Goal: Information Seeking & Learning: Learn about a topic

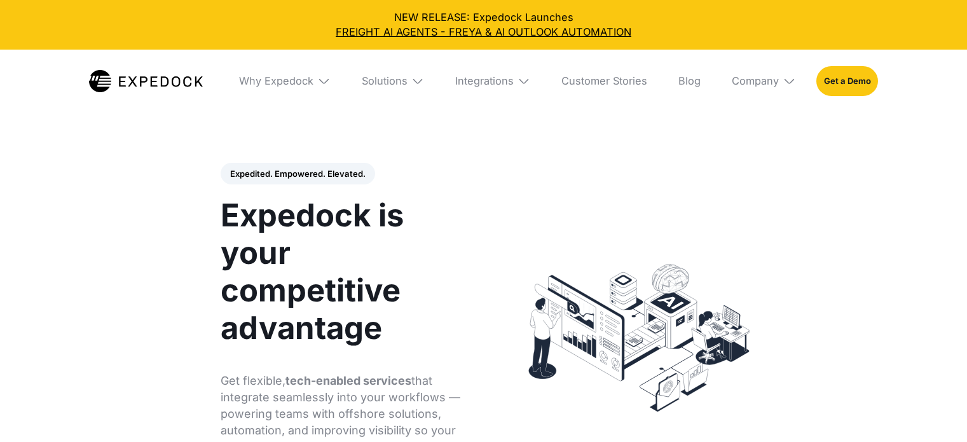
select select
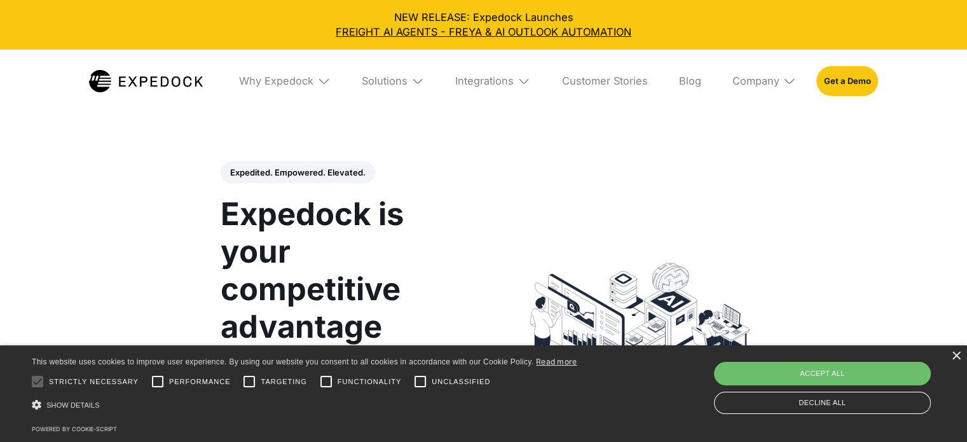
scroll to position [1, 0]
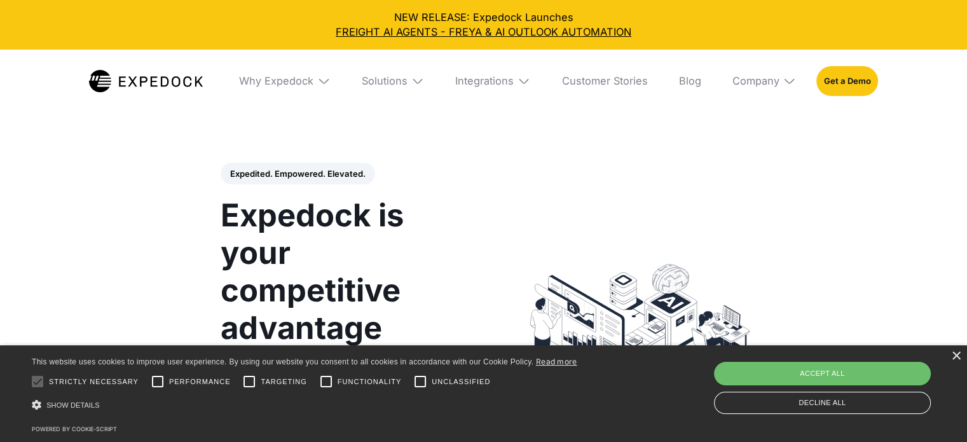
click at [319, 81] on img at bounding box center [323, 80] width 13 height 13
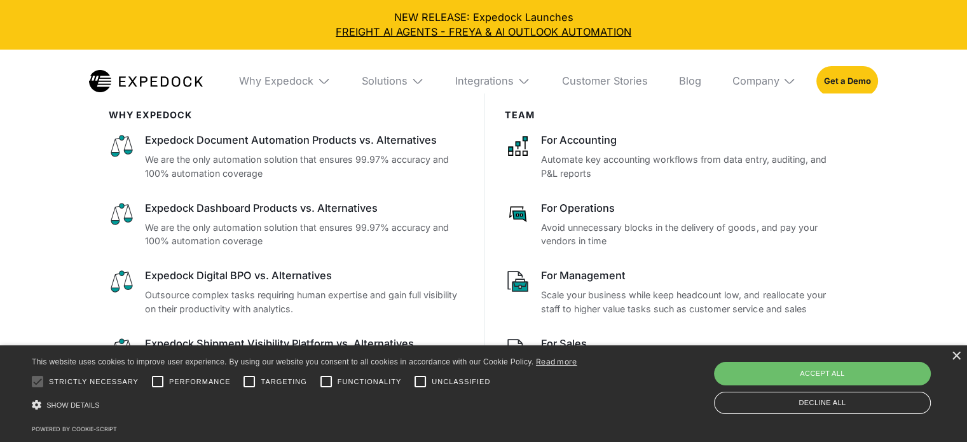
click at [416, 76] on img at bounding box center [418, 80] width 13 height 13
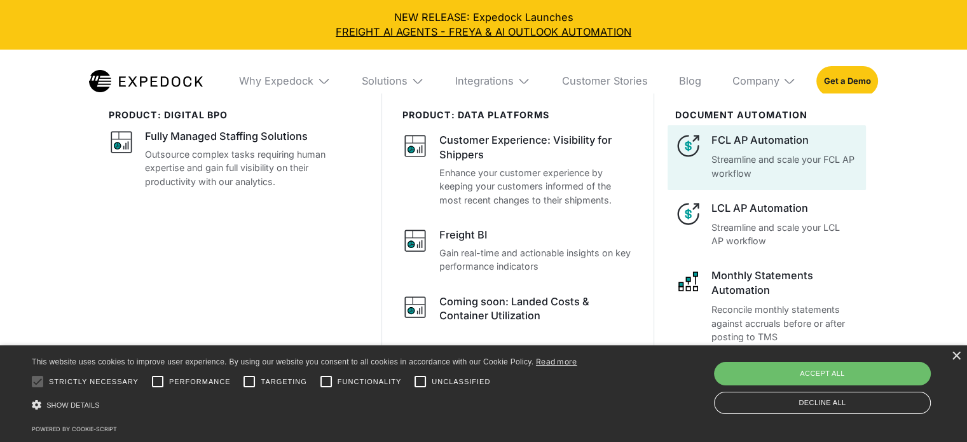
click at [817, 155] on p "Streamline and scale your FCL AP workflow" at bounding box center [785, 166] width 147 height 27
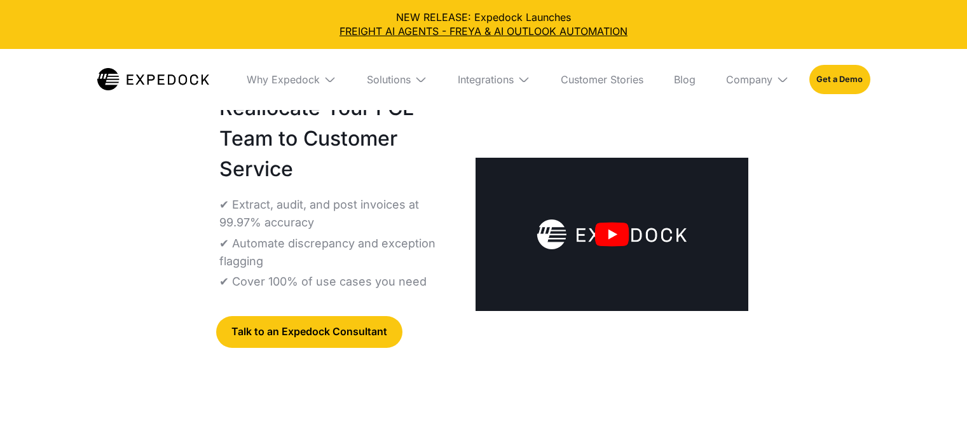
select select
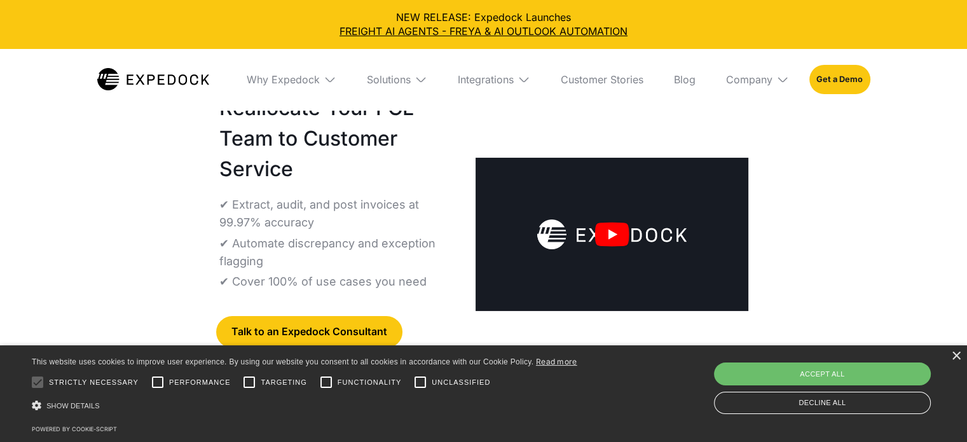
click at [628, 230] on img "open lightbox" at bounding box center [612, 234] width 273 height 153
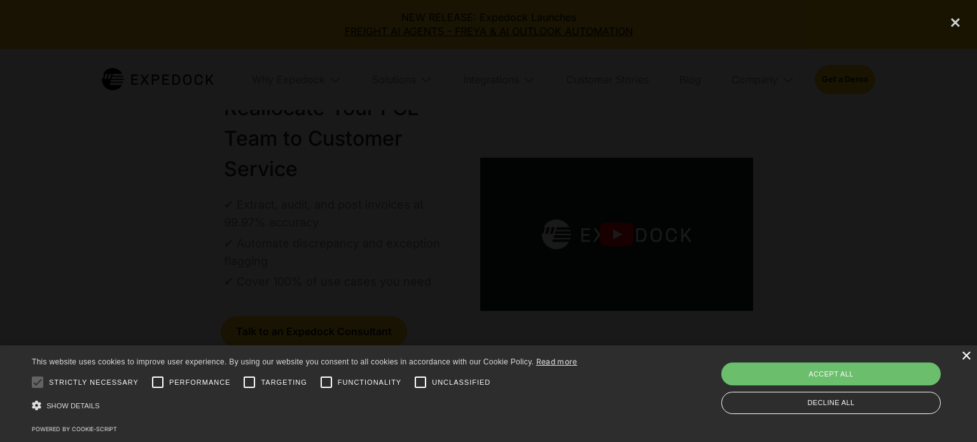
click at [966, 358] on div "×" at bounding box center [966, 357] width 10 height 10
